Goal: Check status: Check status

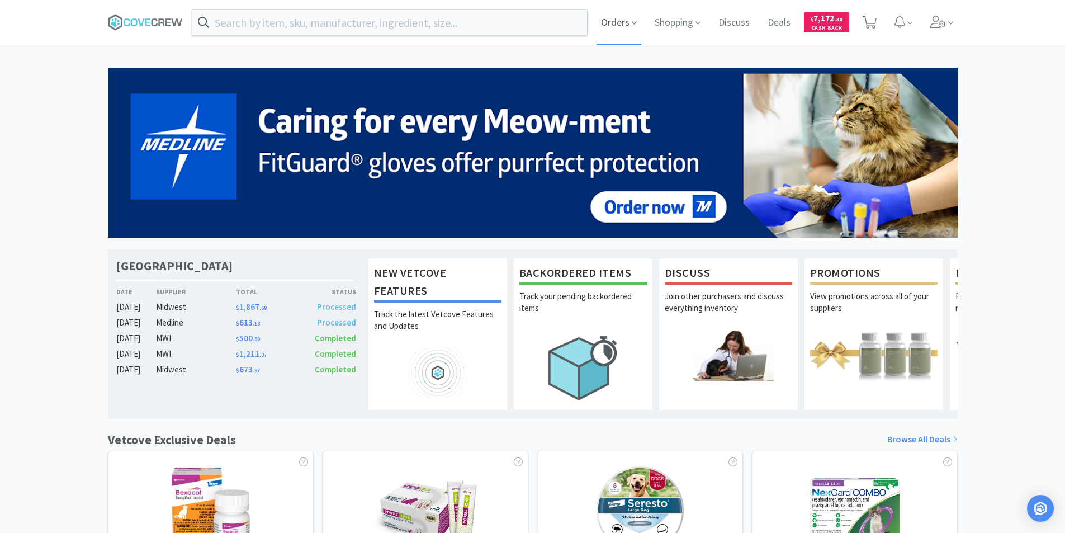
click at [627, 26] on span "Orders" at bounding box center [619, 22] width 45 height 45
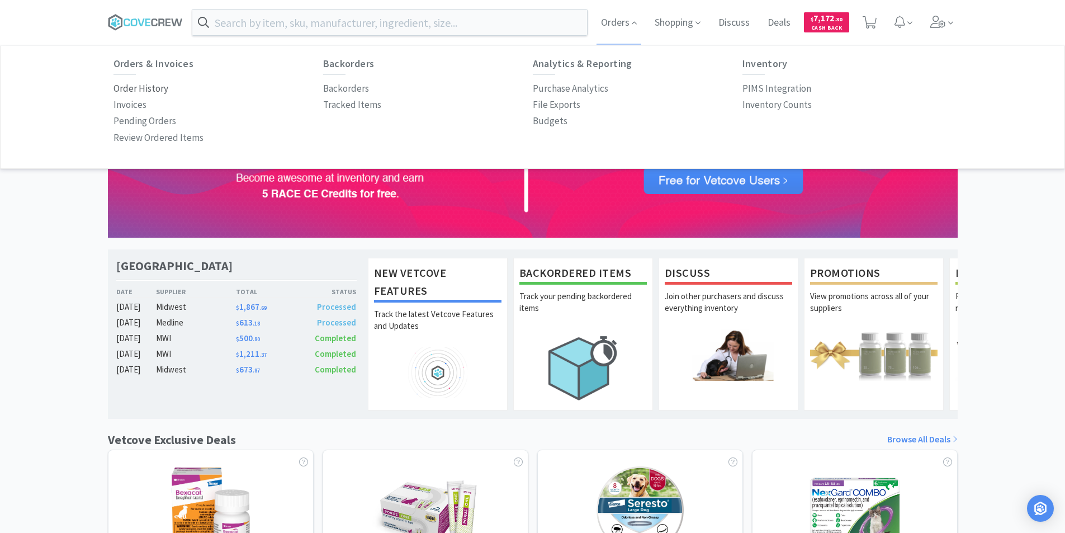
click at [143, 86] on p "Order History" at bounding box center [141, 88] width 55 height 15
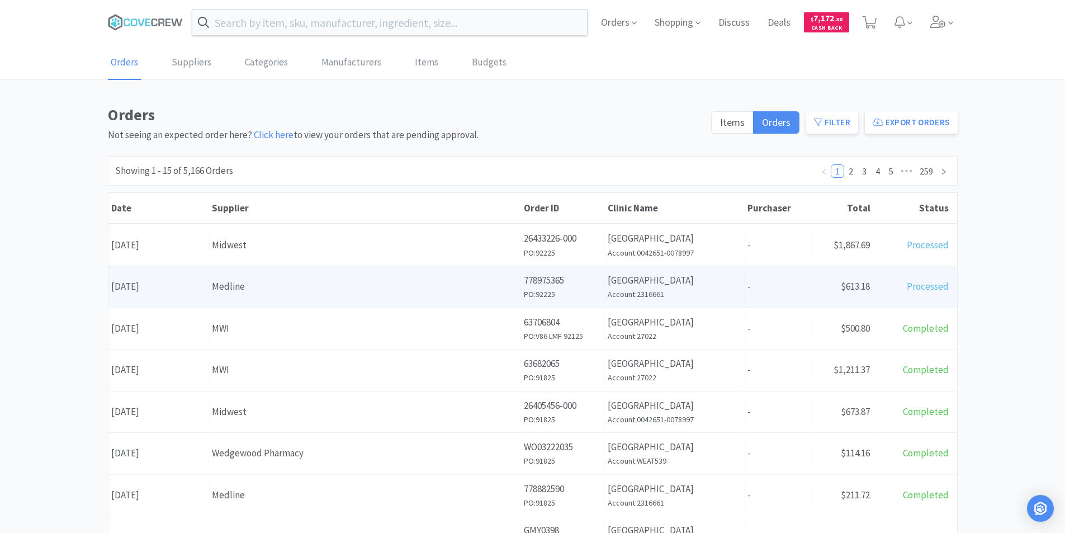
click at [273, 297] on div "Supplier Medline" at bounding box center [365, 286] width 312 height 29
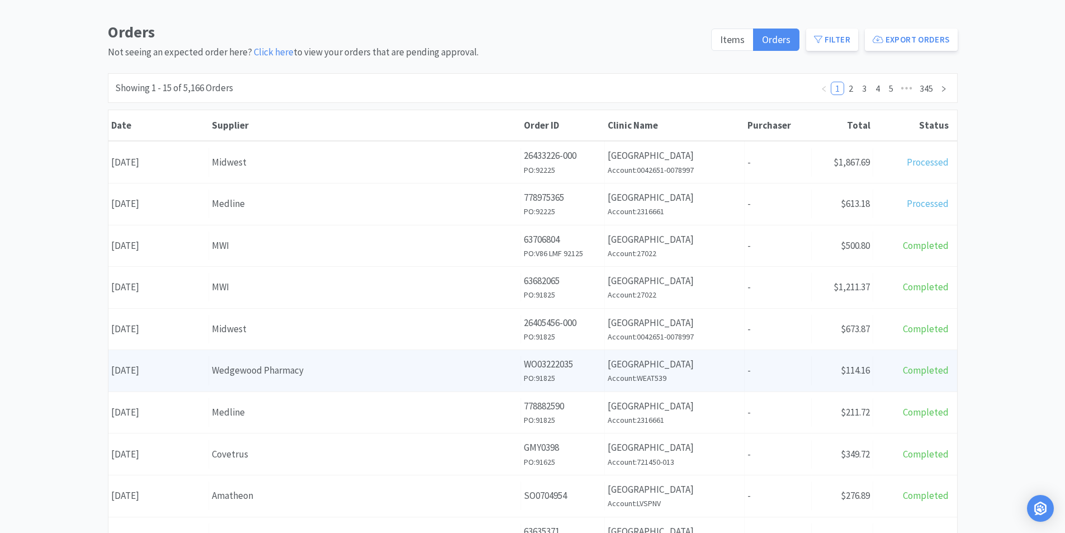
scroll to position [112, 0]
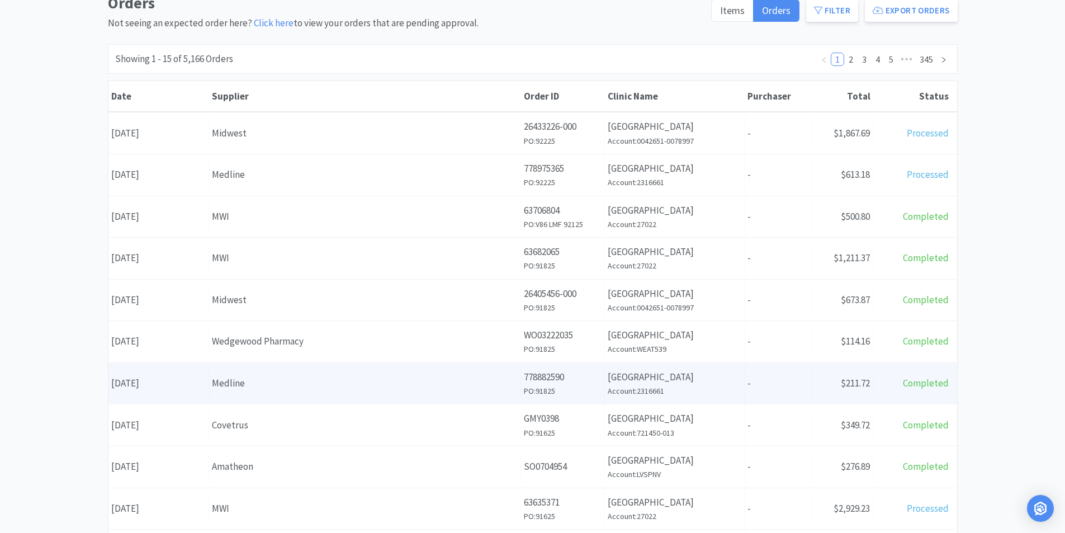
click at [252, 379] on div "Medline" at bounding box center [365, 383] width 306 height 15
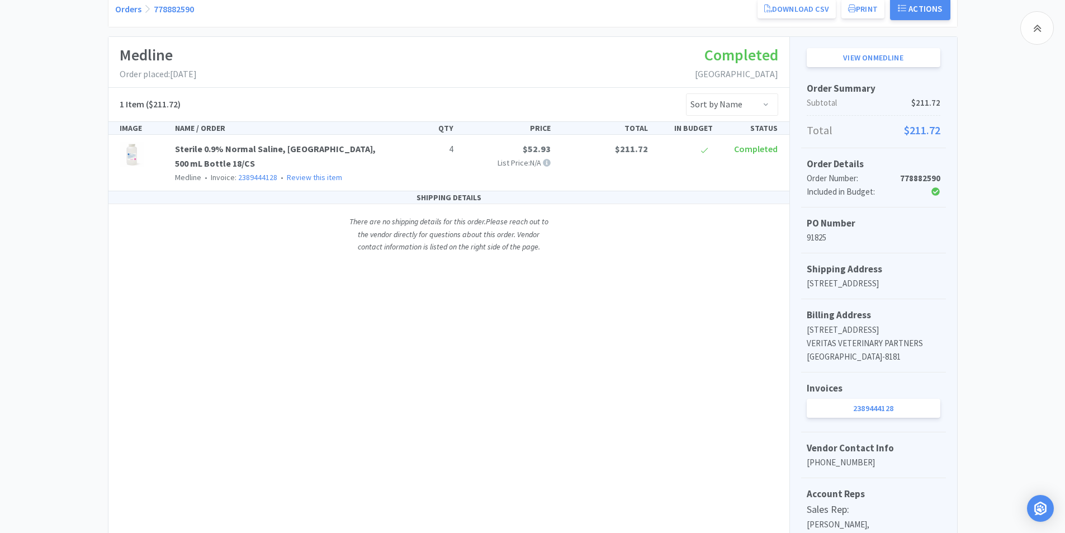
scroll to position [168, 0]
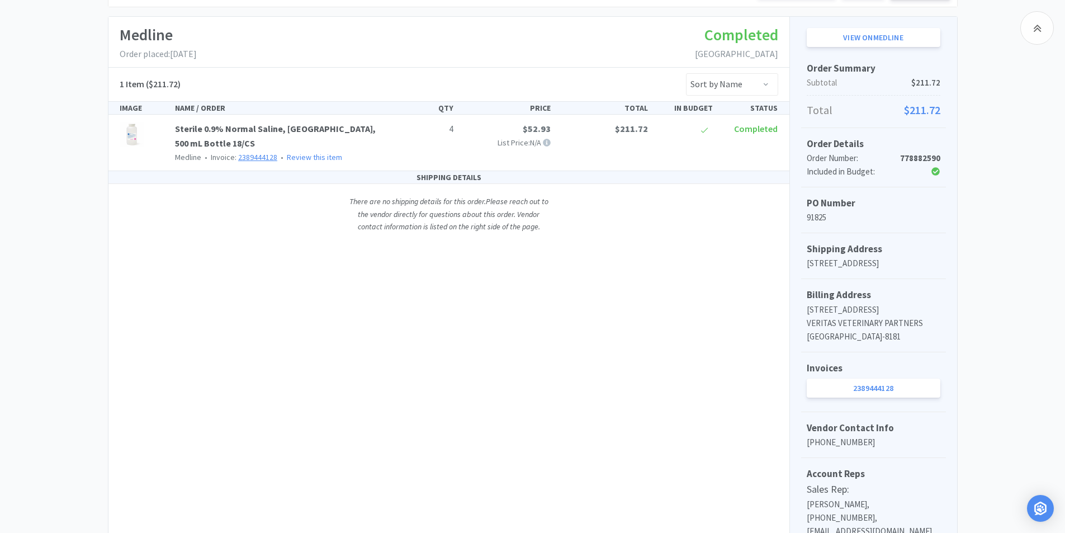
click at [262, 152] on link "2389444128" at bounding box center [257, 157] width 39 height 10
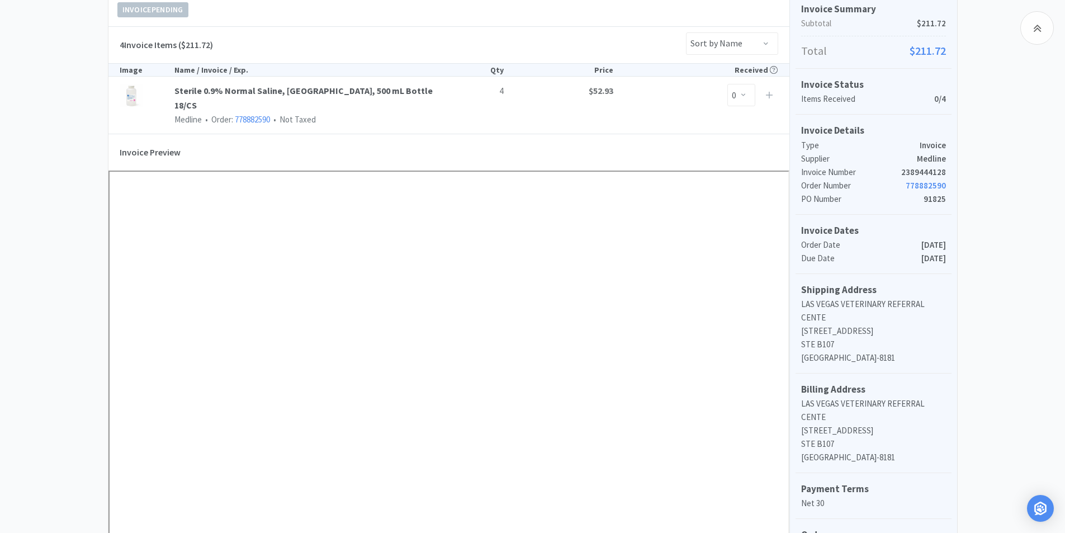
scroll to position [168, 0]
